Goal: Information Seeking & Learning: Understand process/instructions

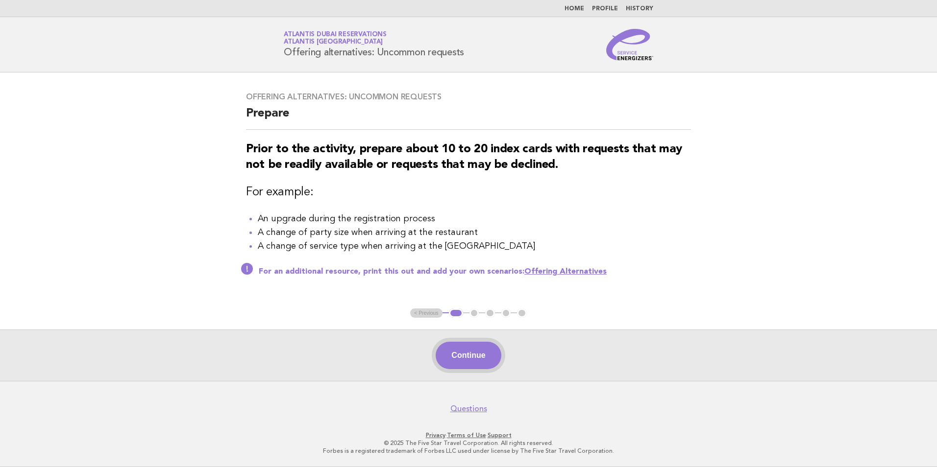
click at [469, 353] on button "Continue" at bounding box center [468, 355] width 65 height 27
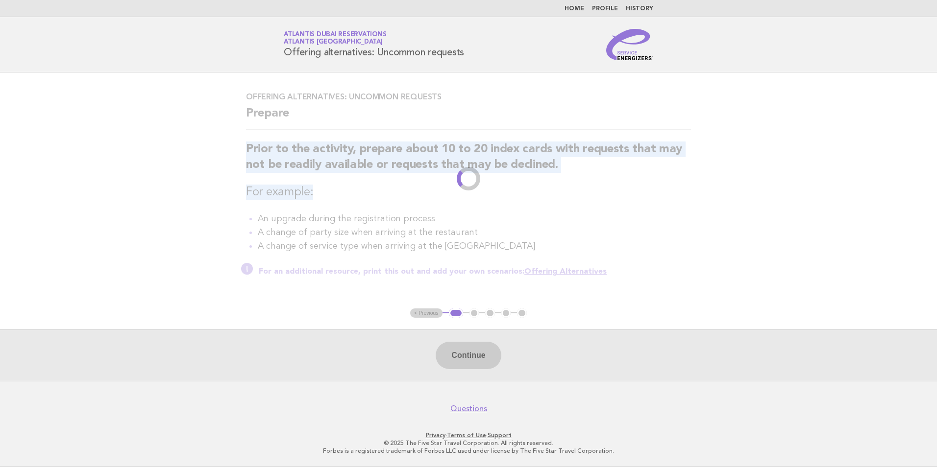
drag, startPoint x: 248, startPoint y: 147, endPoint x: 748, endPoint y: 193, distance: 502.2
click at [748, 193] on main "Offering alternatives: Uncommon requests Prepare Prior to the activity, prepare…" at bounding box center [468, 227] width 937 height 309
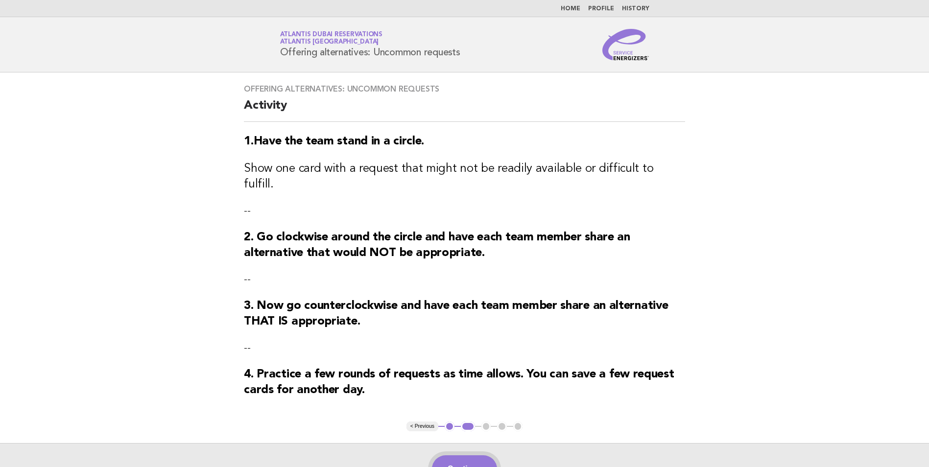
click at [474, 456] on button "Continue" at bounding box center [464, 469] width 65 height 27
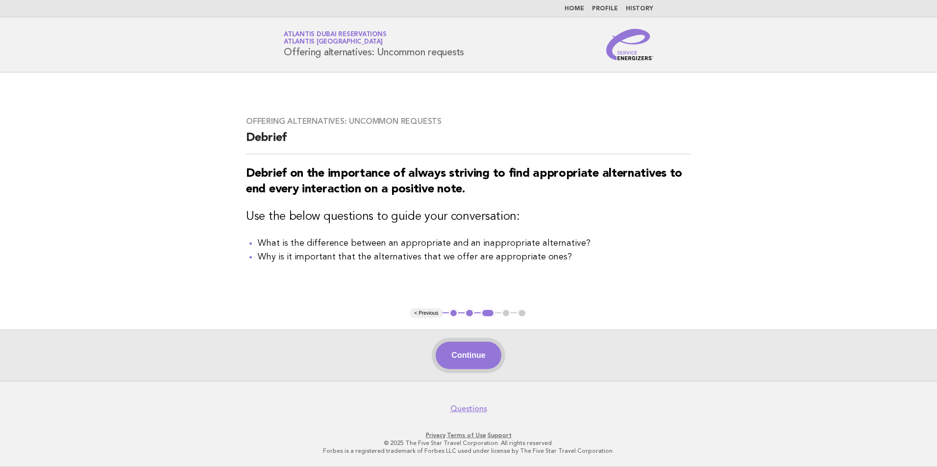
click at [462, 358] on button "Continue" at bounding box center [468, 355] width 65 height 27
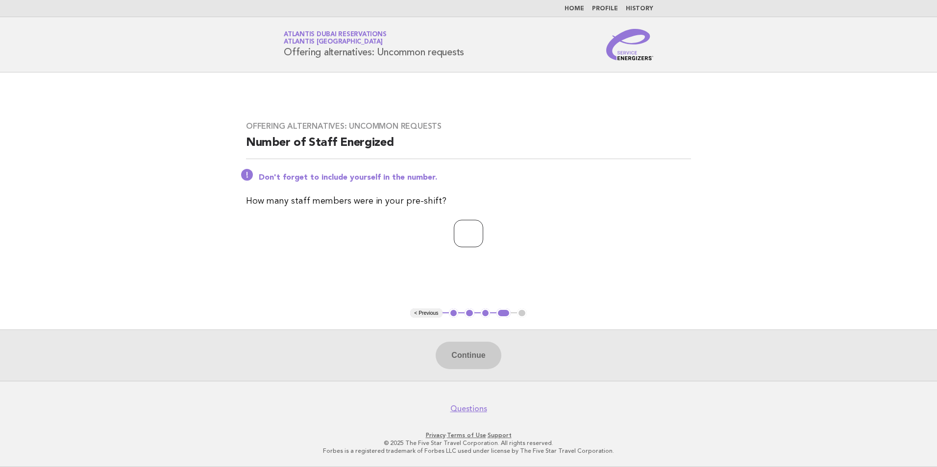
click at [473, 240] on input "number" at bounding box center [468, 233] width 29 height 27
type input "**"
click at [449, 358] on button "Continue" at bounding box center [468, 355] width 65 height 27
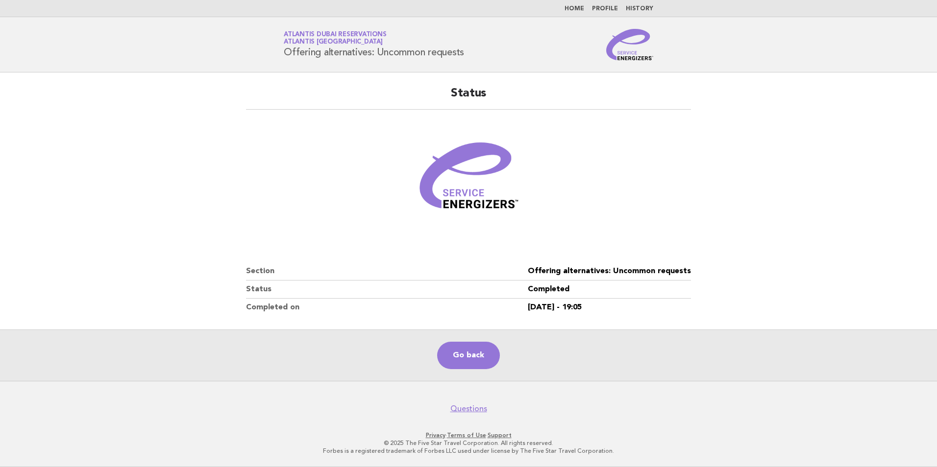
click at [576, 10] on link "Home" at bounding box center [574, 9] width 20 height 6
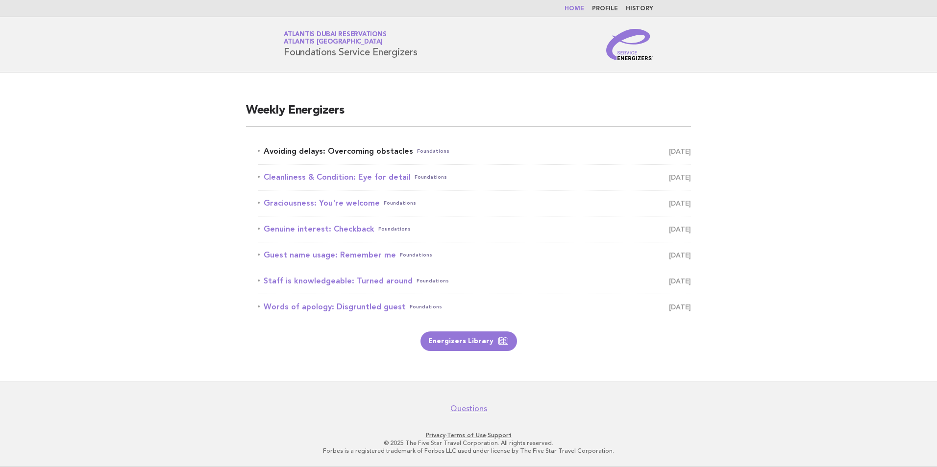
click at [340, 148] on link "Avoiding delays: Overcoming obstacles Foundations October 5" at bounding box center [474, 152] width 433 height 14
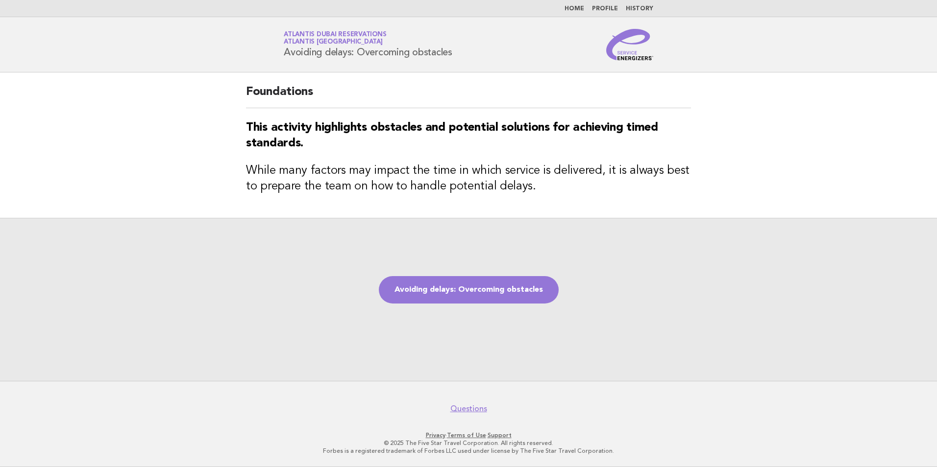
click at [371, 55] on h1 "Service Energizers Atlantis Dubai Reservations Atlantis Dubai Avoiding delays: …" at bounding box center [368, 44] width 169 height 25
click at [486, 292] on link "Avoiding delays: Overcoming obstacles" at bounding box center [469, 289] width 180 height 27
click at [518, 82] on div "Foundations This activity highlights obstacles and potential solutions for achi…" at bounding box center [468, 145] width 468 height 145
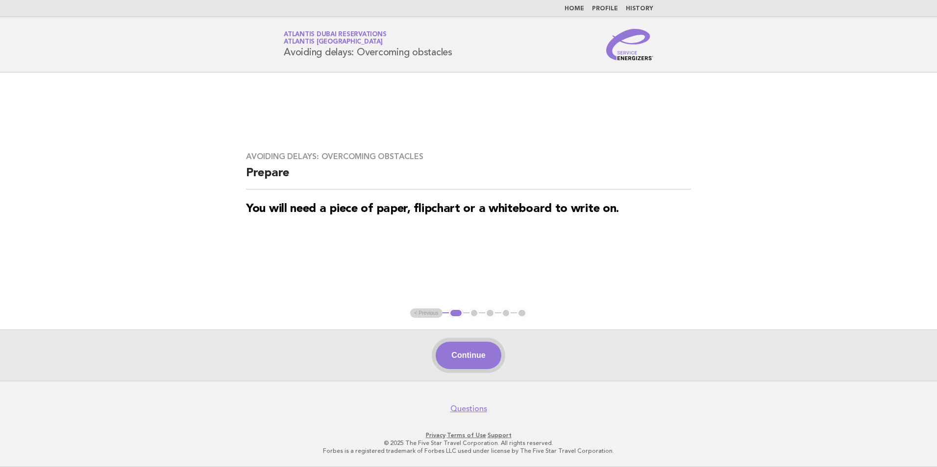
click at [467, 364] on button "Continue" at bounding box center [468, 355] width 65 height 27
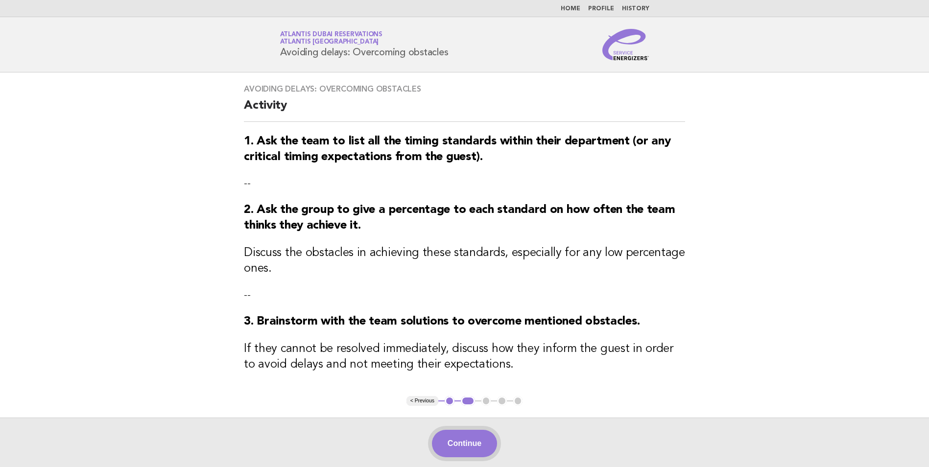
click at [456, 444] on button "Continue" at bounding box center [464, 443] width 65 height 27
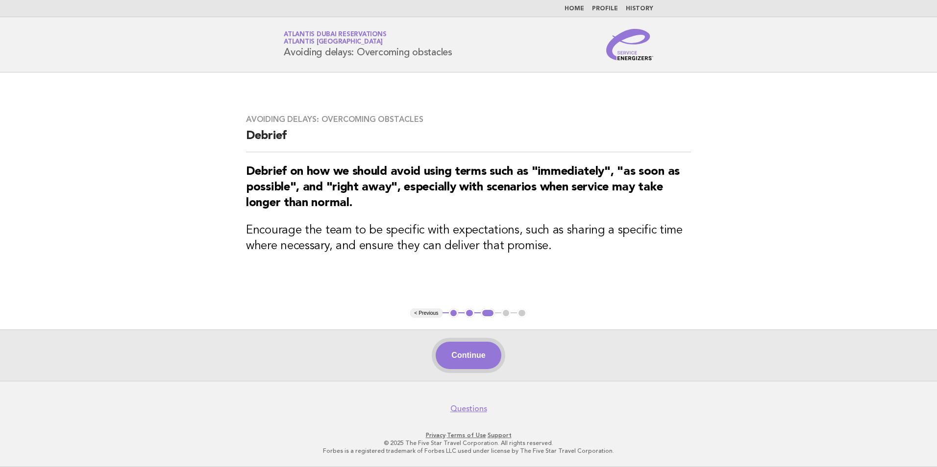
click at [491, 357] on button "Continue" at bounding box center [468, 355] width 65 height 27
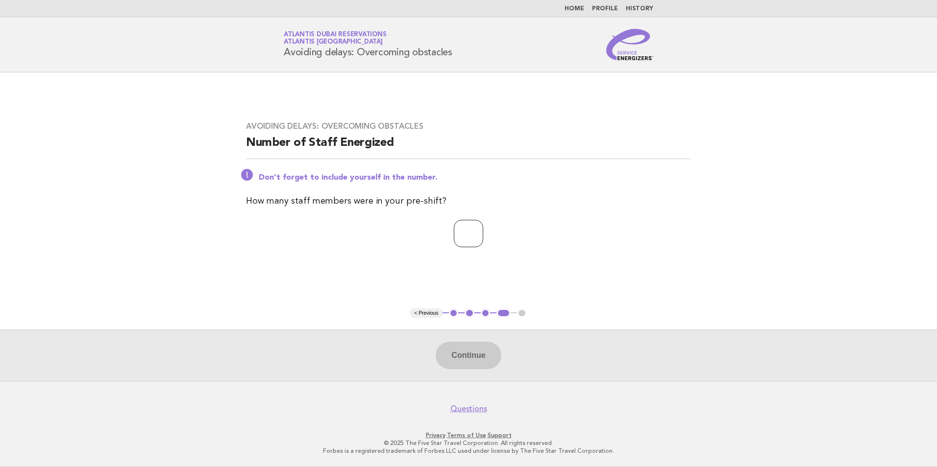
click at [478, 235] on input "number" at bounding box center [468, 233] width 29 height 27
type input "*"
click at [464, 363] on button "Continue" at bounding box center [468, 355] width 65 height 27
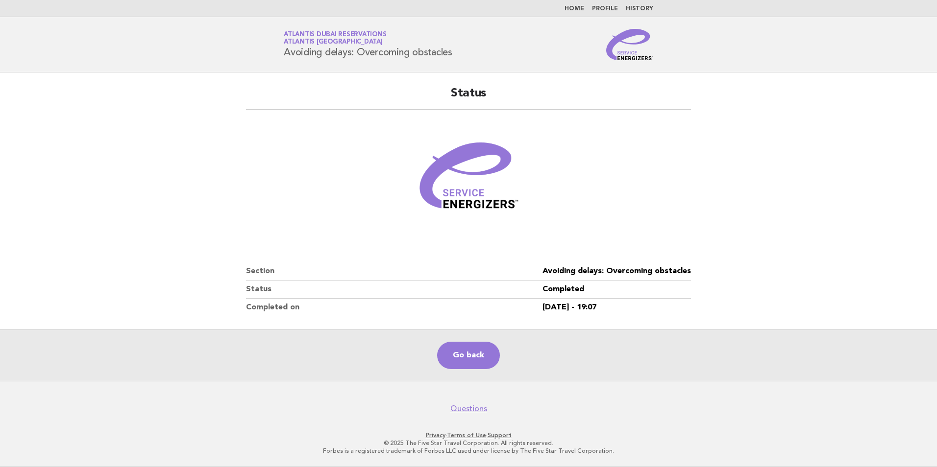
click at [574, 8] on link "Home" at bounding box center [574, 9] width 20 height 6
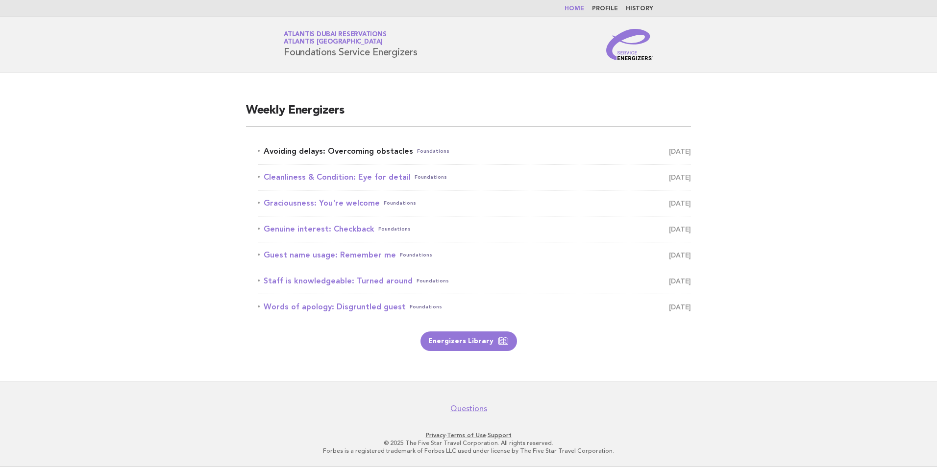
click at [311, 153] on link "Avoiding delays: Overcoming obstacles Foundations [DATE]" at bounding box center [474, 152] width 433 height 14
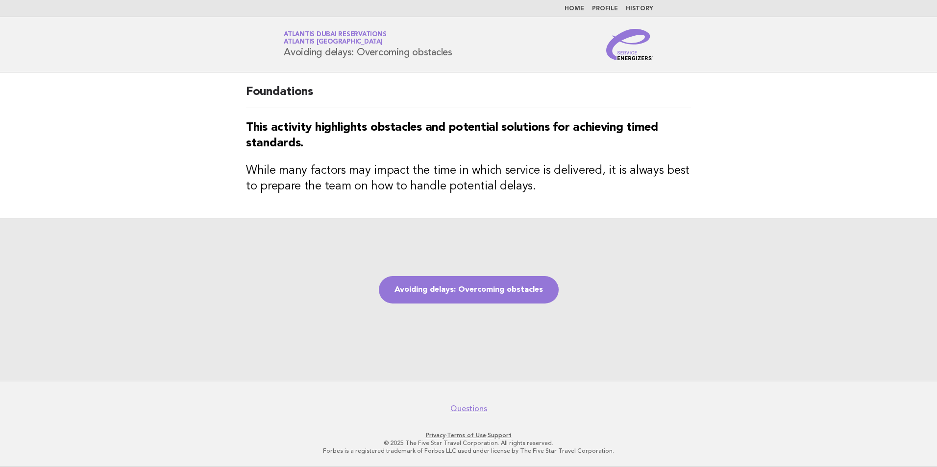
click at [434, 310] on div "Avoiding delays: Overcoming obstacles" at bounding box center [468, 299] width 937 height 163
click at [435, 294] on link "Avoiding delays: Overcoming obstacles" at bounding box center [469, 289] width 180 height 27
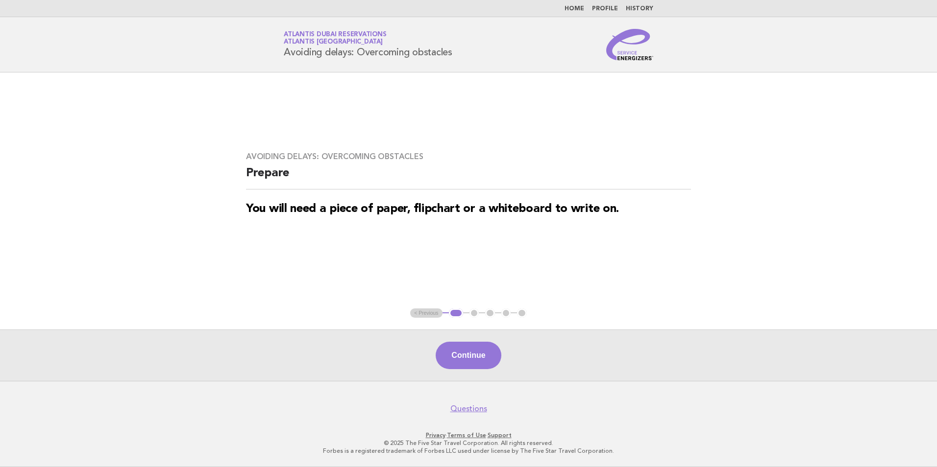
click at [435, 294] on main "Avoiding delays: Overcoming obstacles Prepare You will need a piece of paper, f…" at bounding box center [468, 227] width 937 height 309
click at [484, 351] on button "Continue" at bounding box center [468, 355] width 65 height 27
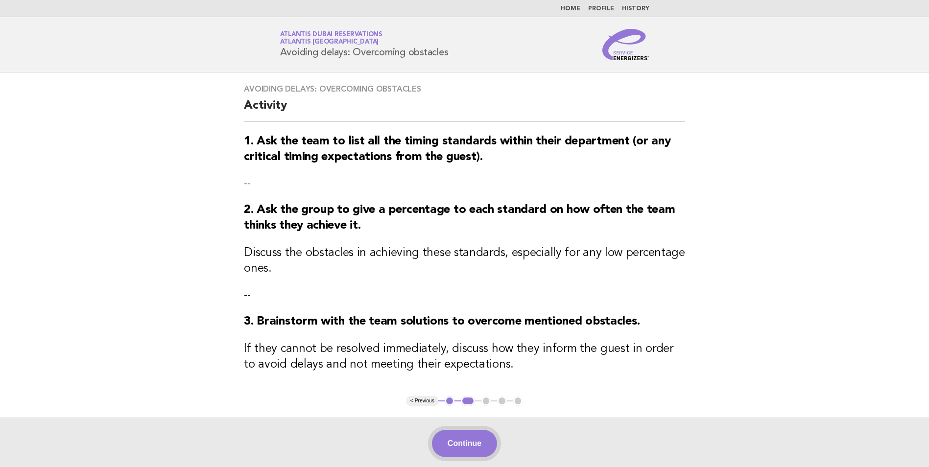
click at [466, 443] on button "Continue" at bounding box center [464, 443] width 65 height 27
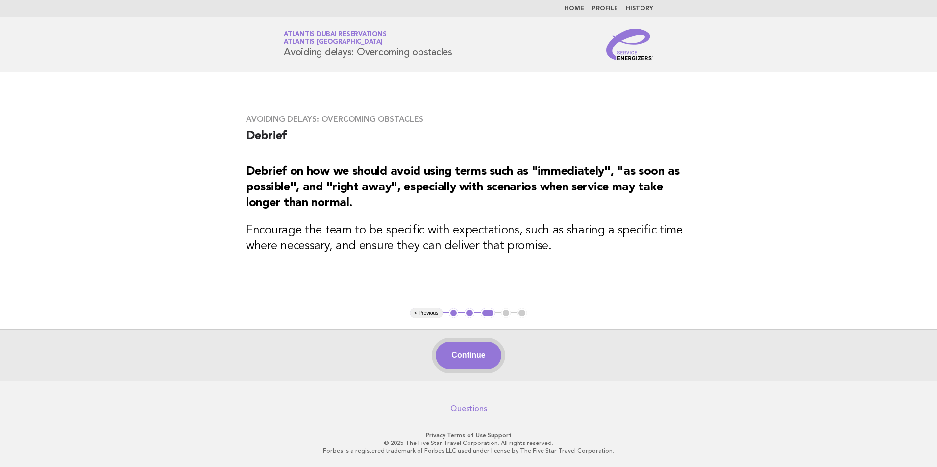
click at [472, 352] on button "Continue" at bounding box center [468, 355] width 65 height 27
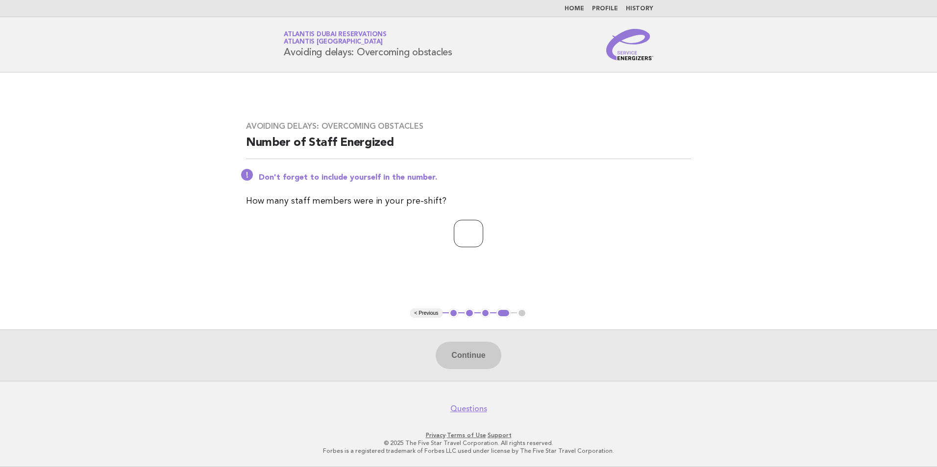
click at [462, 240] on input "number" at bounding box center [468, 233] width 29 height 27
type input "*"
click at [483, 355] on button "Continue" at bounding box center [468, 355] width 65 height 27
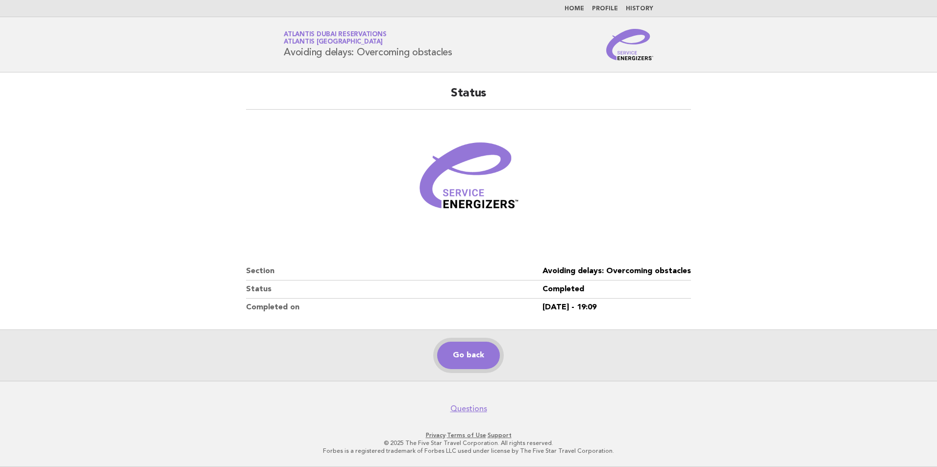
click at [468, 351] on link "Go back" at bounding box center [468, 355] width 63 height 27
click at [583, 0] on nav "Home Profile History" at bounding box center [468, 8] width 937 height 17
